Goal: Information Seeking & Learning: Learn about a topic

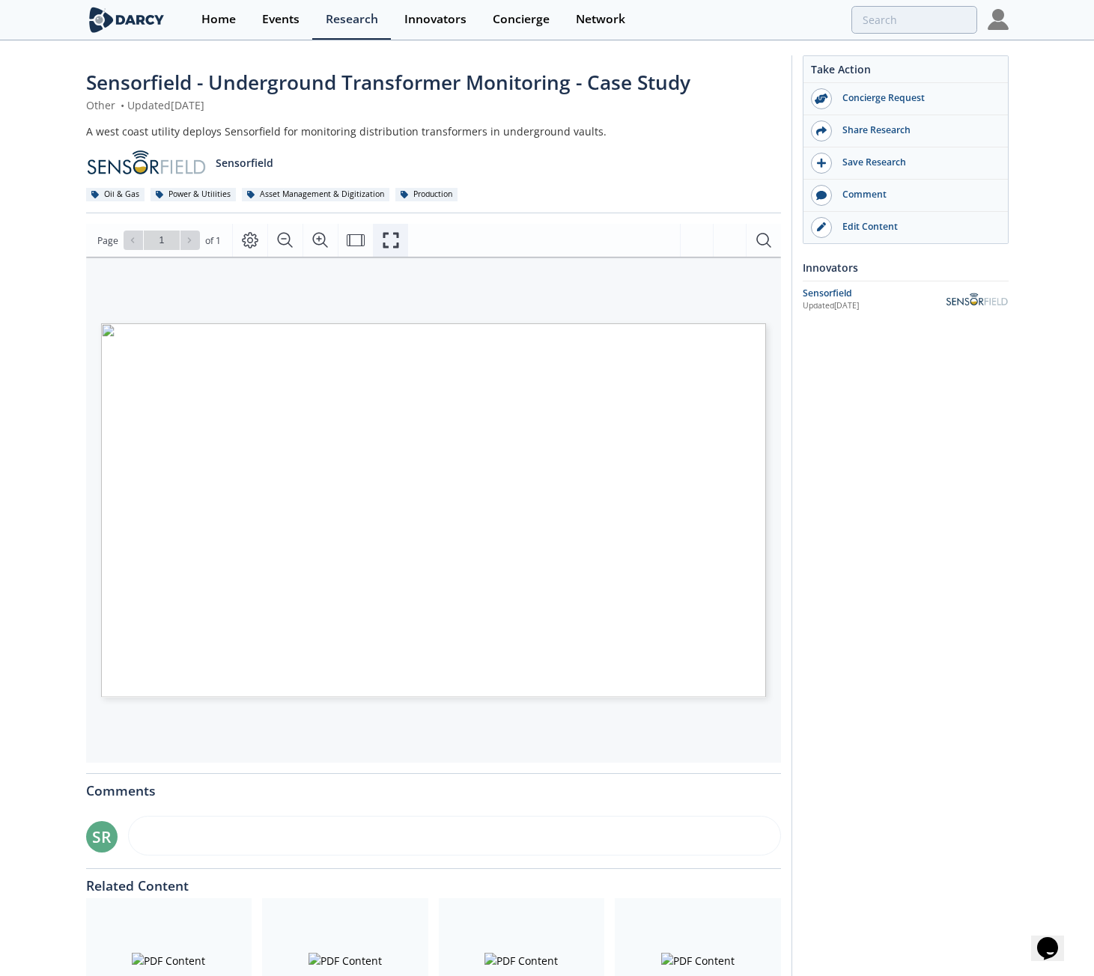
click at [389, 241] on icon "Fullscreen" at bounding box center [391, 240] width 18 height 18
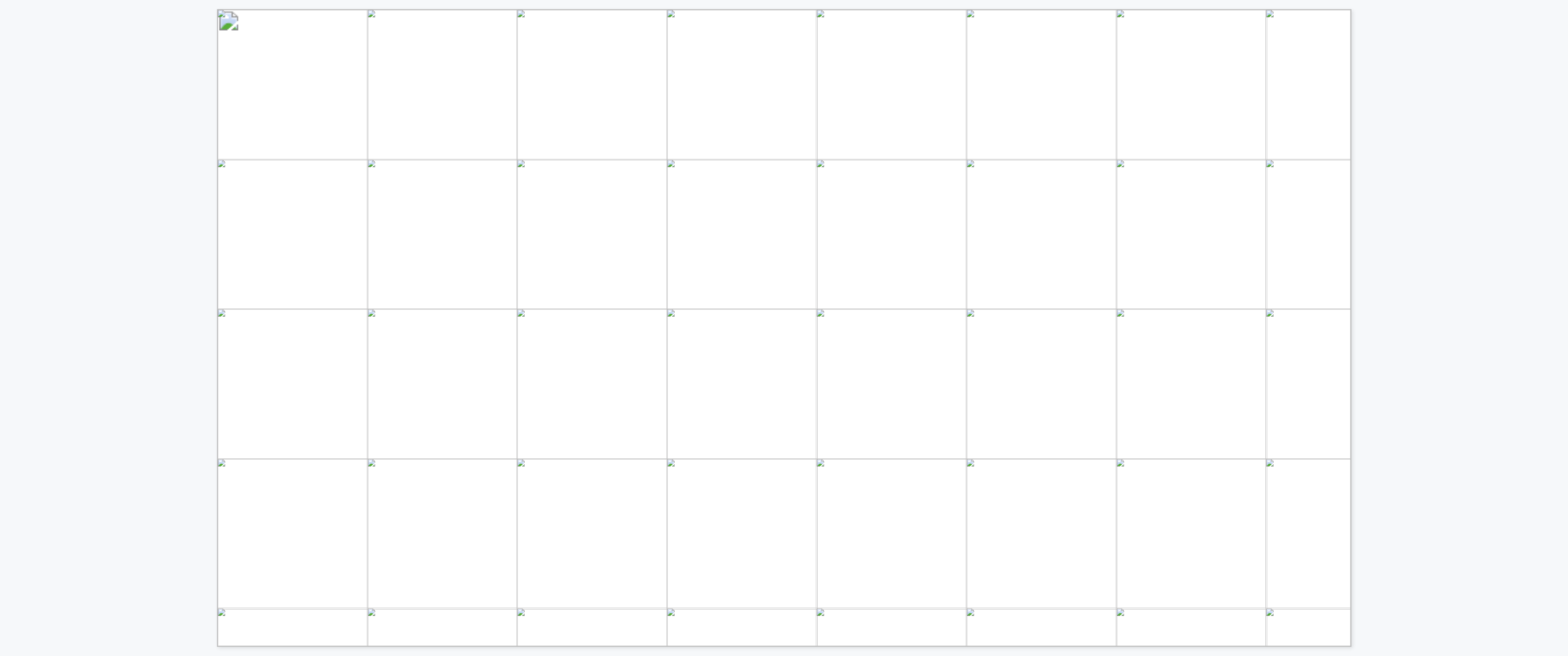
click at [457, 299] on div "SENSORFIELD • Founded: 2011 • Technology Stage: Scaling • Location: Houston, TX…" at bounding box center [784, 323] width 1568 height 647
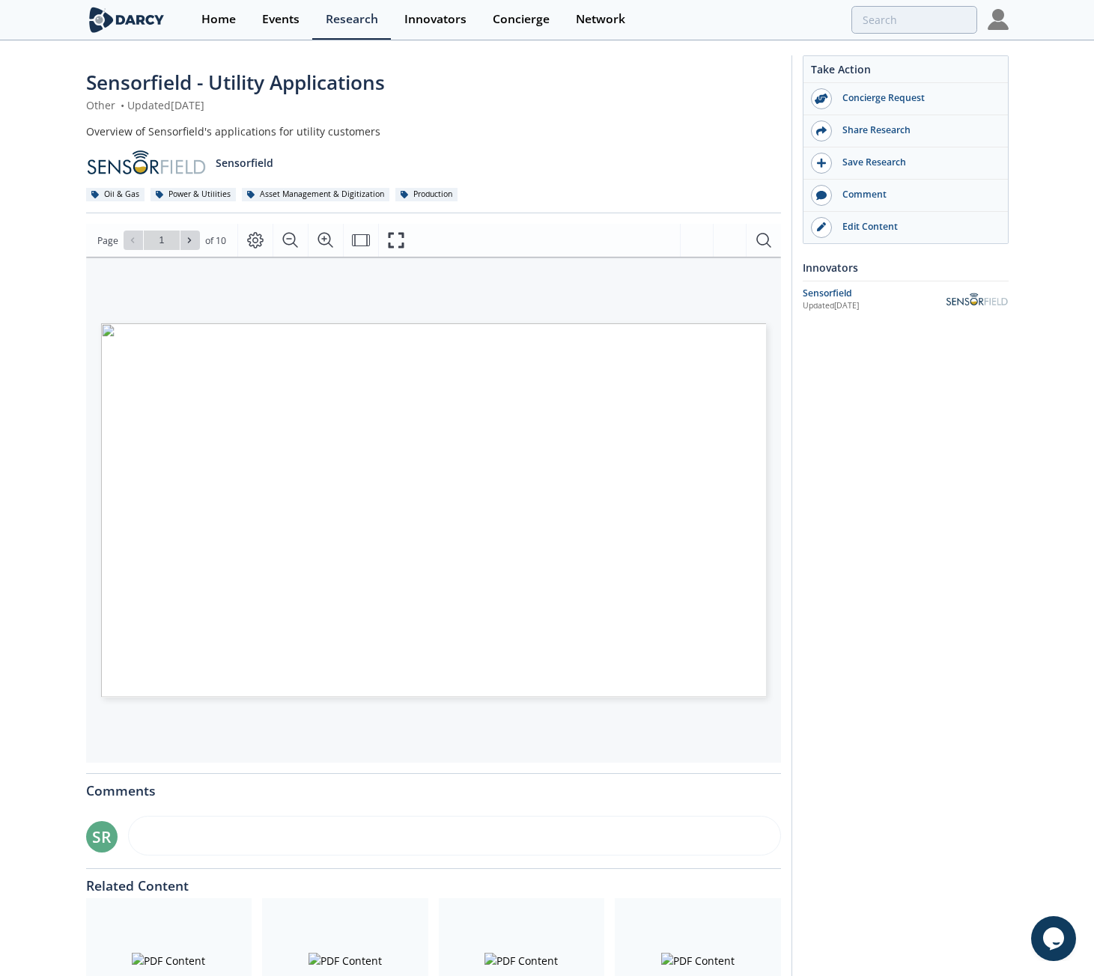
type input "2"
type input "3"
type input "4"
type input "5"
type input "10"
